Goal: Find contact information: Find contact information

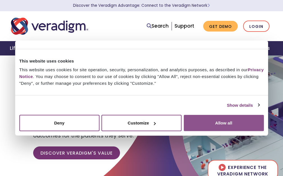
click at [218, 126] on button "Allow all" at bounding box center [224, 123] width 80 height 16
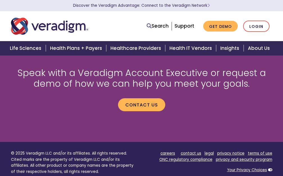
scroll to position [643, 0]
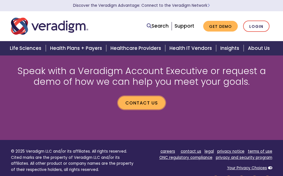
click at [140, 102] on link "Contact us" at bounding box center [141, 102] width 47 height 13
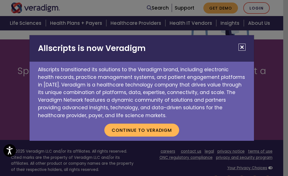
click at [240, 45] on button "Close" at bounding box center [241, 47] width 7 height 7
